Goal: Task Accomplishment & Management: Manage account settings

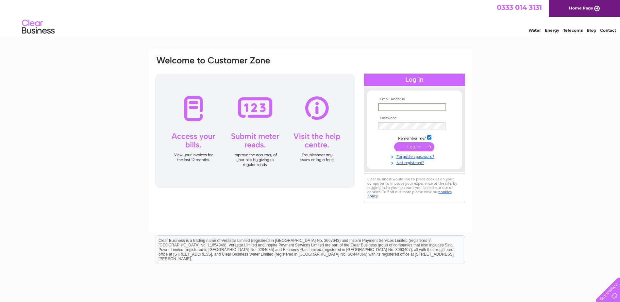
click at [389, 106] on input "text" at bounding box center [412, 107] width 68 height 8
type input "leg@wisegroupsystems.com"
click at [415, 147] on input "submit" at bounding box center [414, 146] width 40 height 9
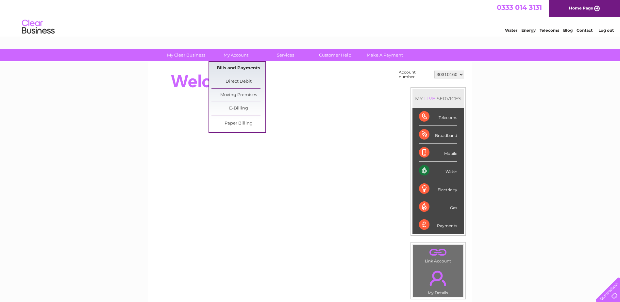
click at [242, 67] on link "Bills and Payments" at bounding box center [239, 68] width 54 height 13
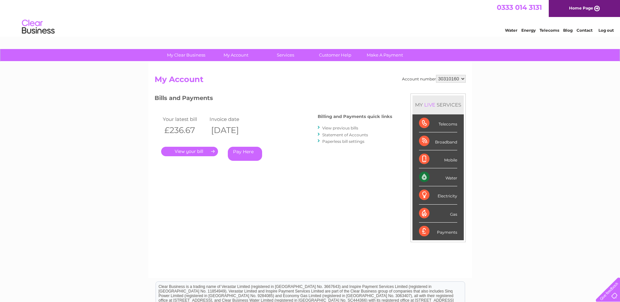
click at [190, 151] on link "." at bounding box center [189, 151] width 57 height 9
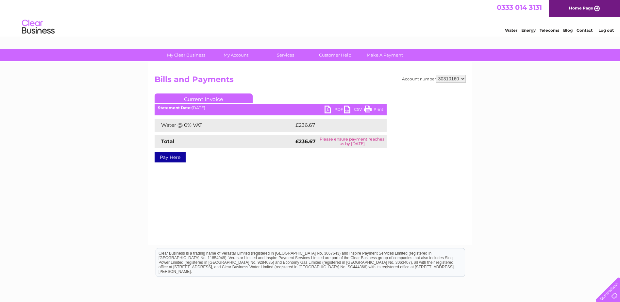
click at [328, 111] on link "PDF" at bounding box center [335, 110] width 20 height 9
